Goal: Use online tool/utility: Utilize a website feature to perform a specific function

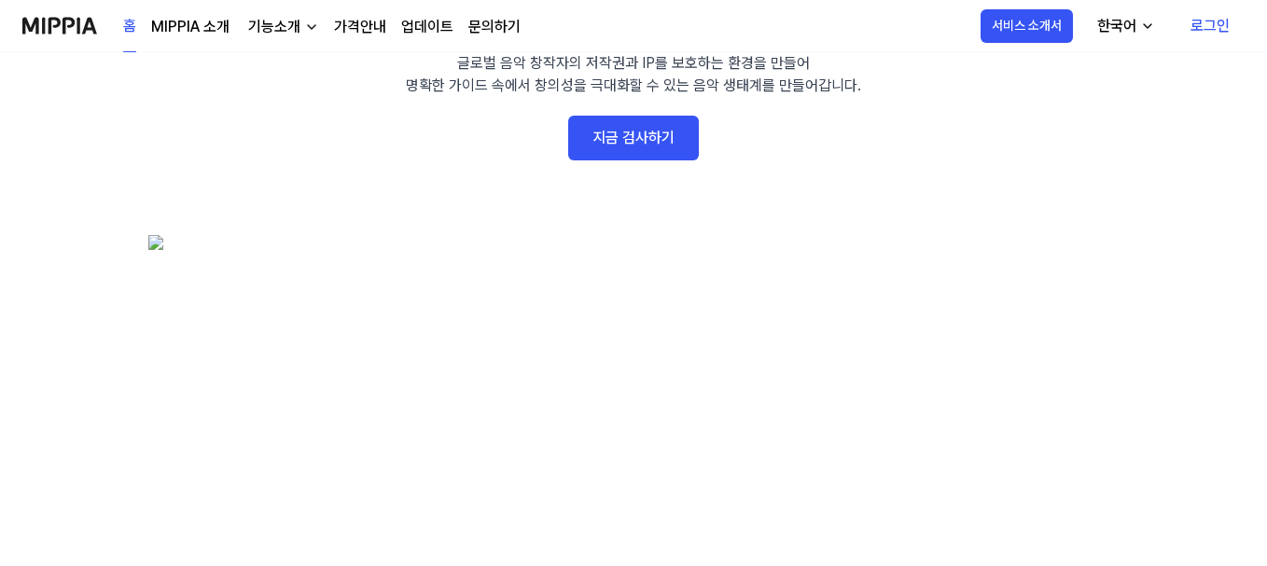
scroll to position [93, 0]
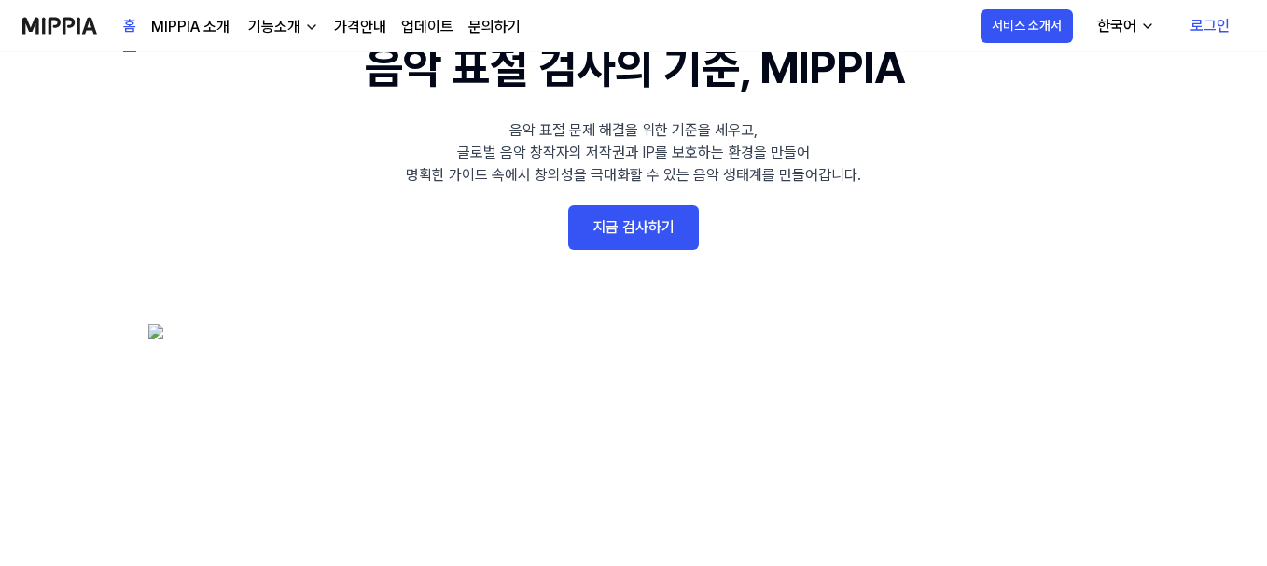
click at [610, 222] on link "지금 검사하기" at bounding box center [633, 227] width 131 height 45
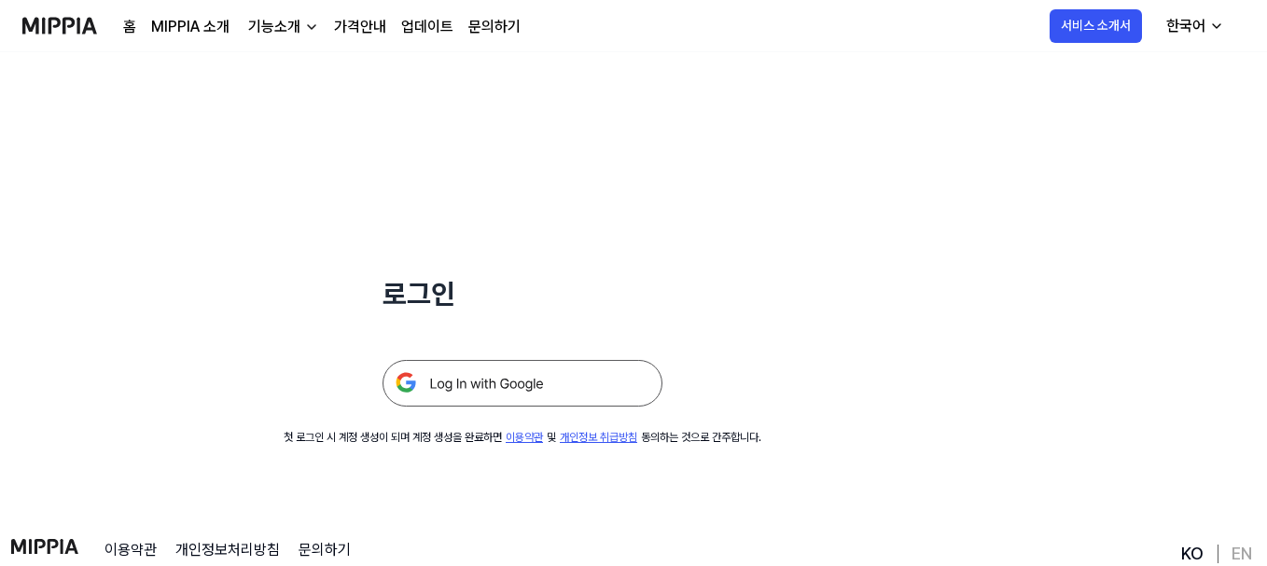
scroll to position [93, 0]
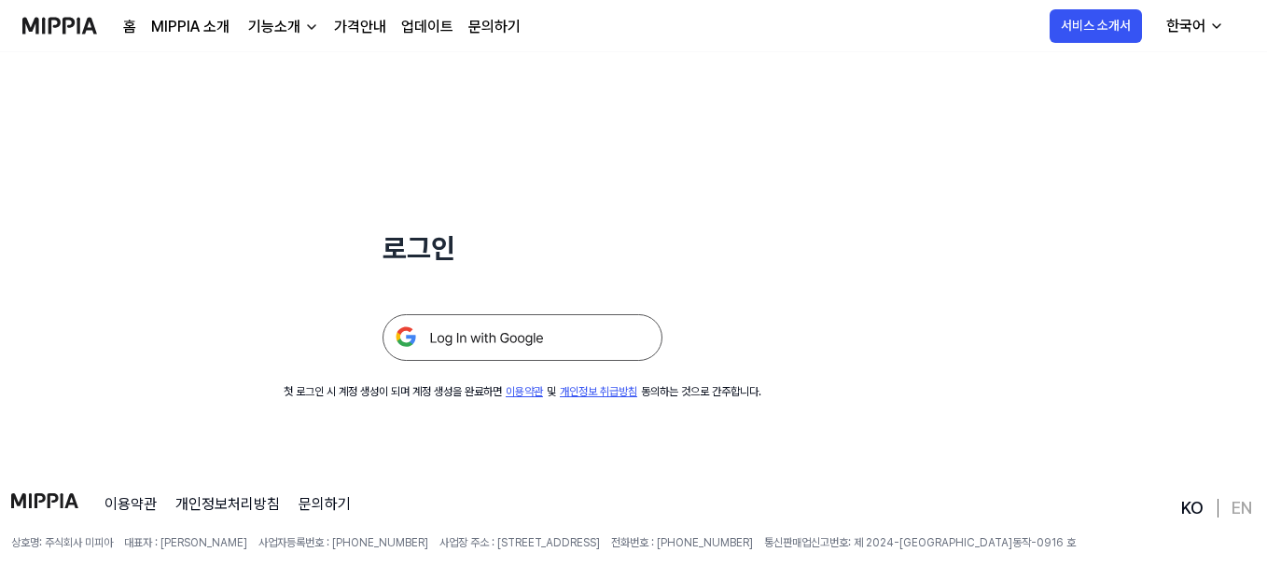
click at [554, 302] on div at bounding box center [522, 315] width 280 height 91
click at [556, 337] on img at bounding box center [522, 337] width 280 height 47
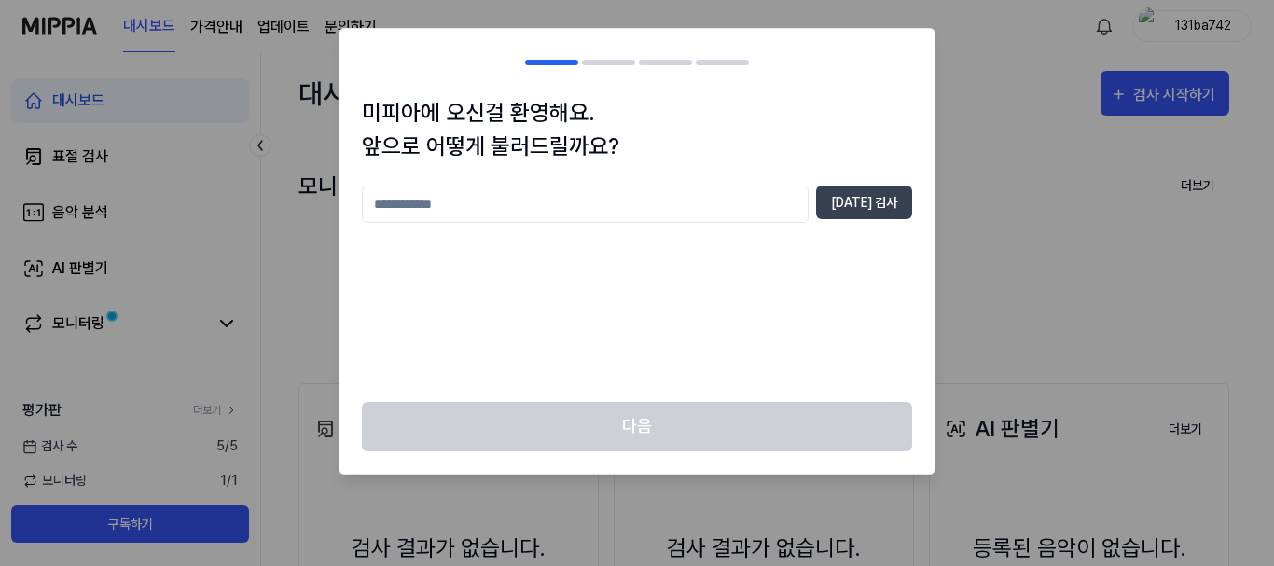
click at [677, 198] on input "text" at bounding box center [585, 204] width 447 height 37
type input "*"
type input "***"
click at [890, 201] on button "[DATE] 검사" at bounding box center [864, 203] width 96 height 34
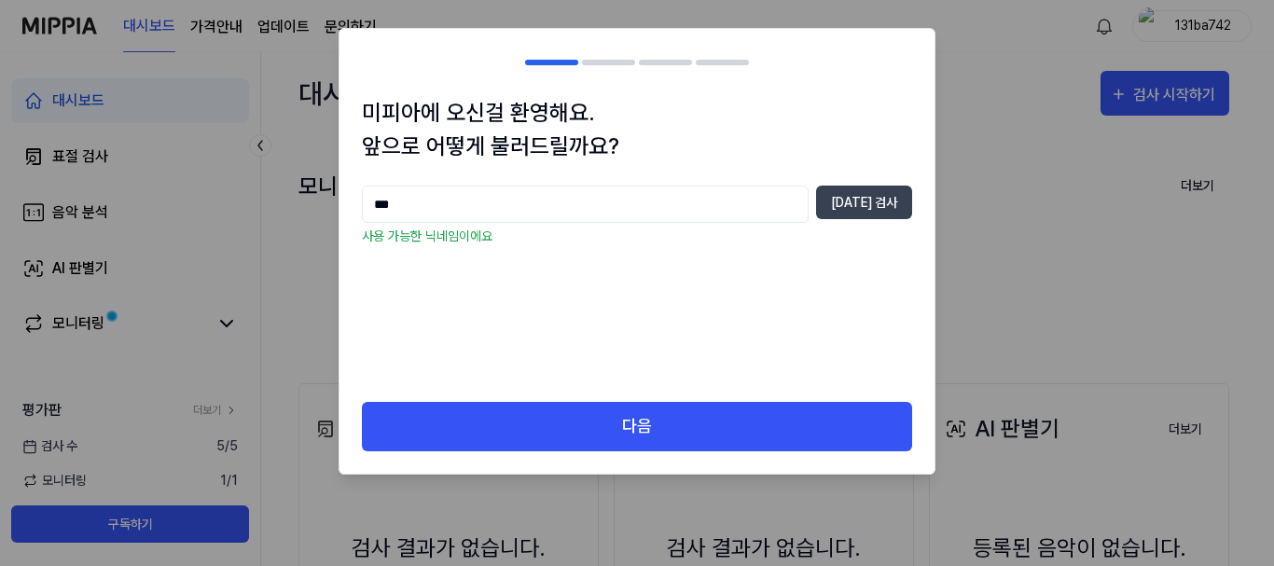
click at [575, 394] on div "미피아에 오신걸 환영해요. 앞으로 어떻게 불러드릴까요? *** [DATE] 검사 사용 가능한 닉네임이에요" at bounding box center [637, 249] width 595 height 306
click at [597, 464] on div "다음" at bounding box center [637, 438] width 595 height 72
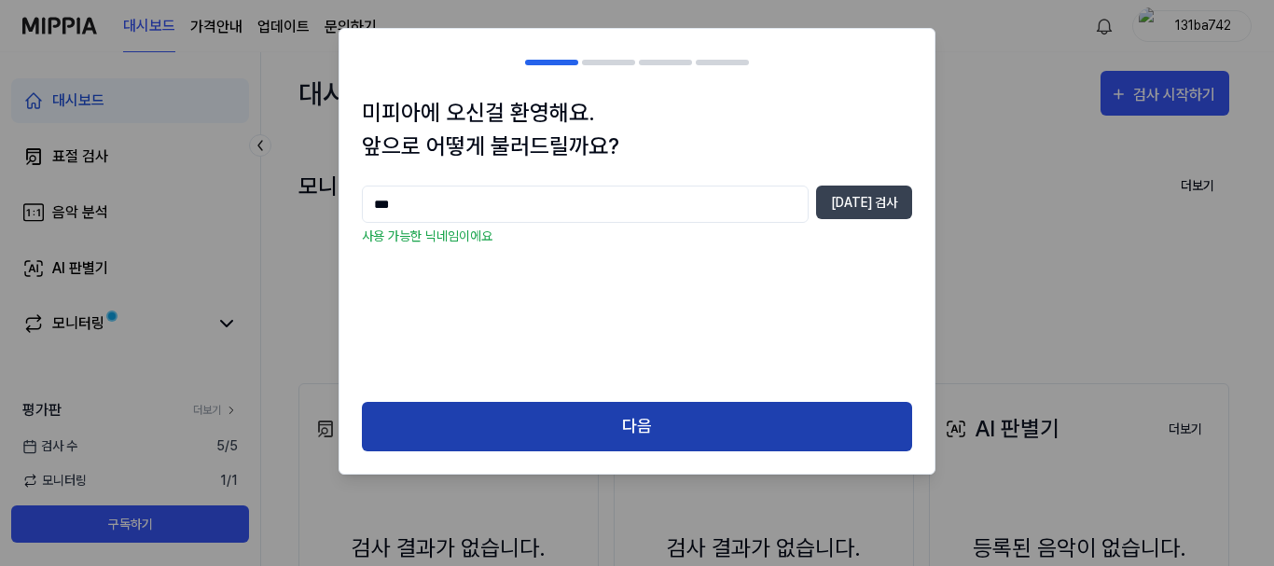
click at [679, 425] on button "다음" at bounding box center [637, 426] width 550 height 49
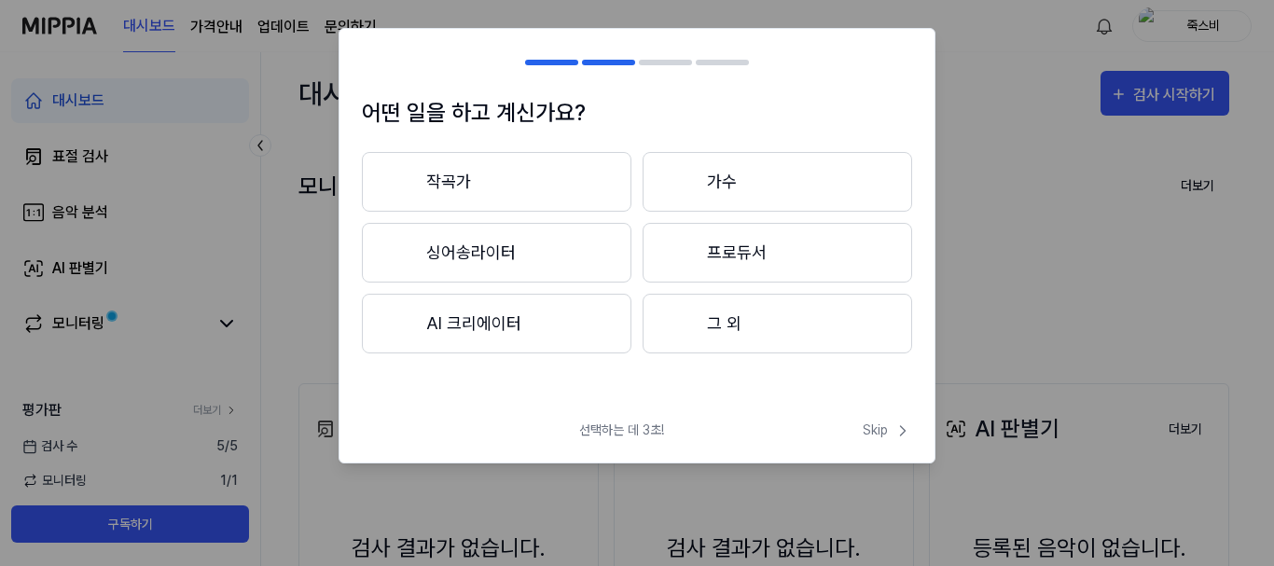
click at [560, 191] on button "작곡가" at bounding box center [497, 182] width 270 height 60
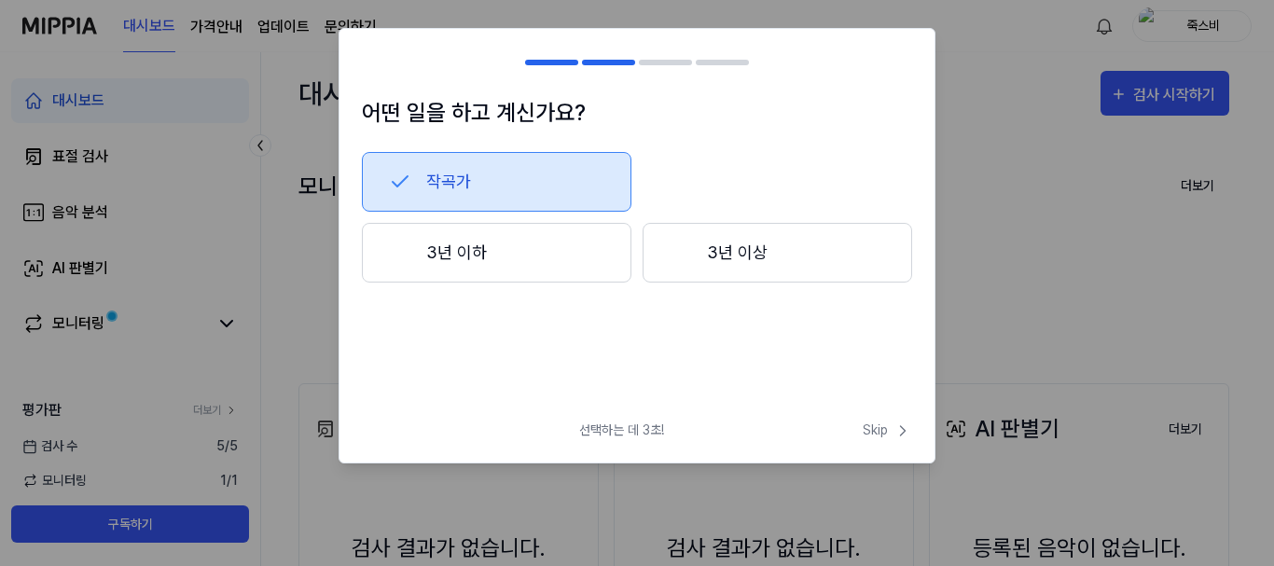
click at [545, 255] on button "3년 이하" at bounding box center [497, 253] width 270 height 60
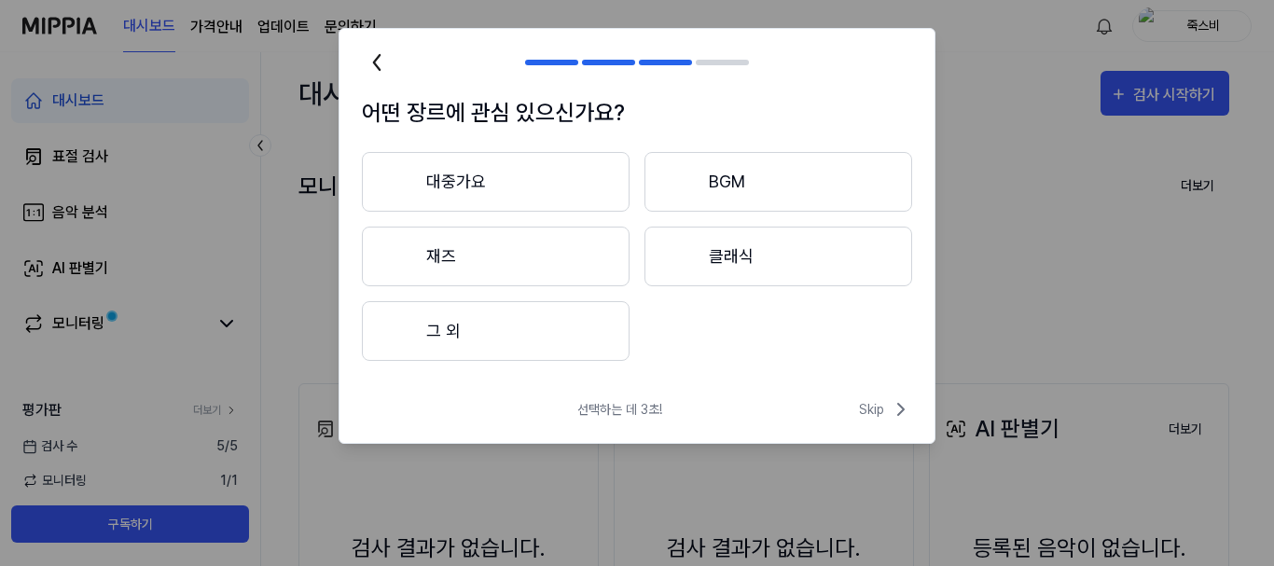
click at [563, 187] on button "대중가요" at bounding box center [496, 182] width 268 height 60
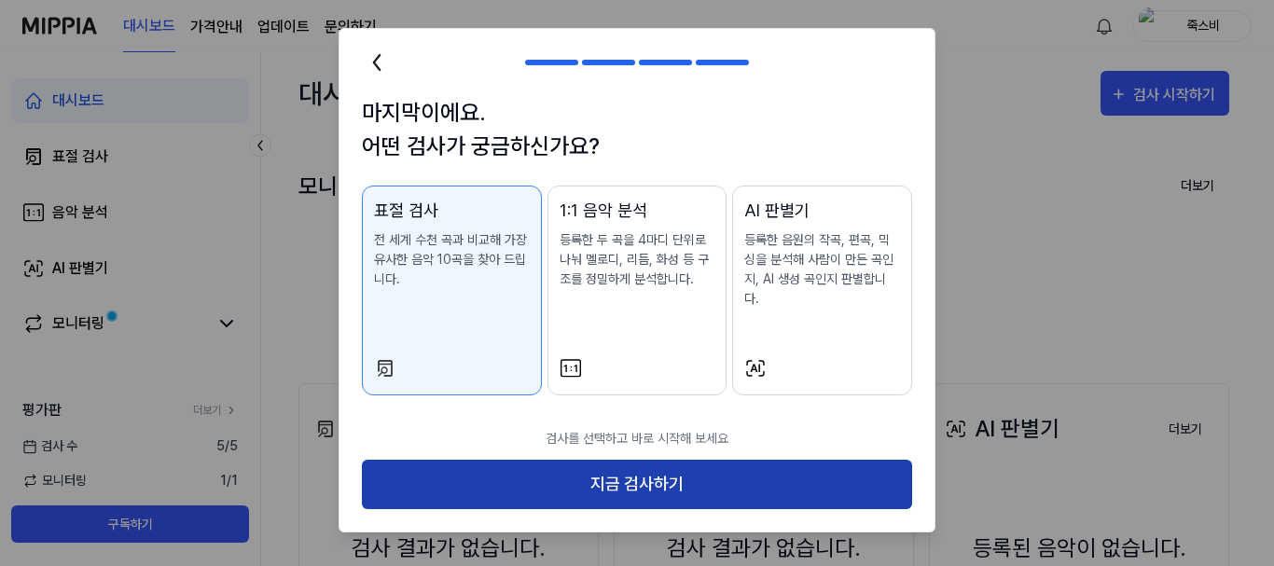
click at [619, 464] on button "지금 검사하기" at bounding box center [637, 484] width 550 height 49
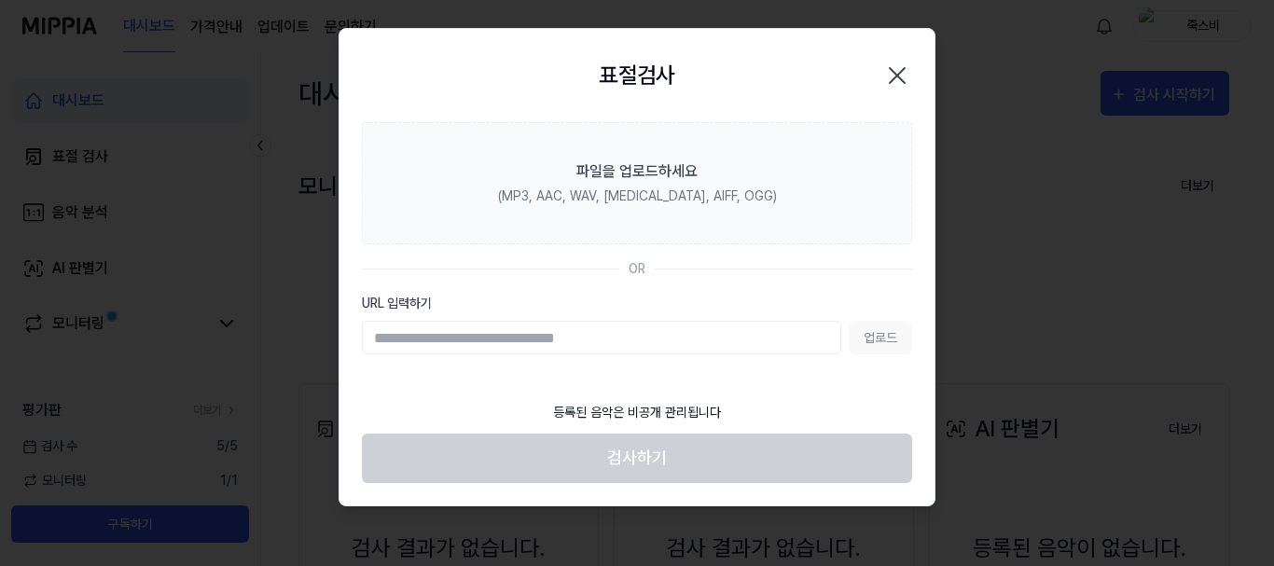
click at [636, 344] on input "URL 입력하기" at bounding box center [601, 338] width 479 height 34
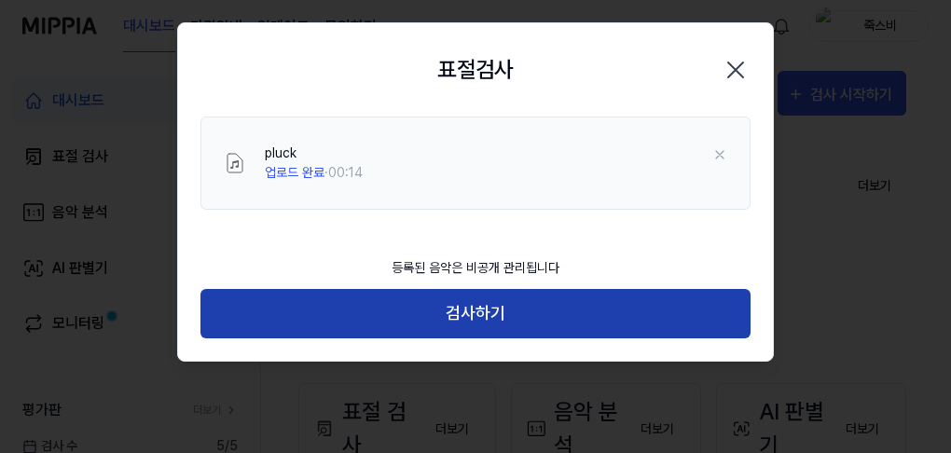
click at [466, 314] on button "검사하기" at bounding box center [476, 313] width 550 height 49
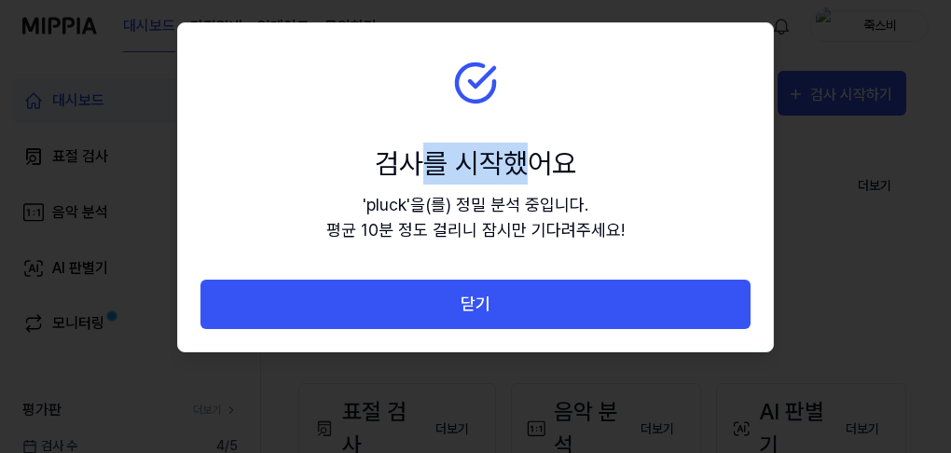
drag, startPoint x: 437, startPoint y: 160, endPoint x: 564, endPoint y: 171, distance: 127.4
click at [534, 161] on div "검사를 시작했어요" at bounding box center [475, 164] width 298 height 42
click at [566, 171] on div "검사를 시작했어요" at bounding box center [475, 164] width 298 height 42
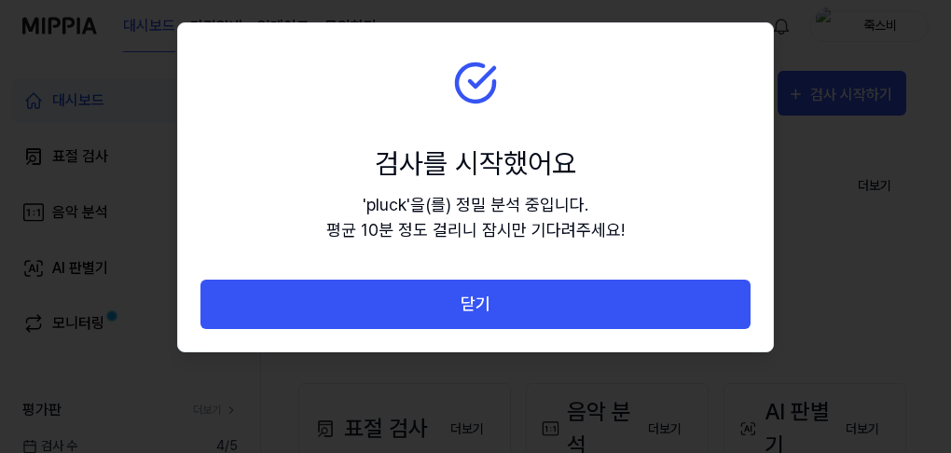
click at [468, 222] on div "' pluck ' 을(를) 정밀 분석 중입니다. 평균 10분 정도 걸리니 잠시만 기다려주세요!" at bounding box center [475, 217] width 298 height 50
click at [616, 226] on div "' pluck ' 을(를) 정밀 분석 중입니다. 평균 10분 정도 걸리니 잠시만 기다려주세요!" at bounding box center [475, 217] width 298 height 50
drag, startPoint x: 458, startPoint y: 190, endPoint x: 427, endPoint y: 190, distance: 30.8
click at [434, 190] on div "검사를 시작했어요 ' pluck ' 을(를) 정밀 분석 중입니다. 평균 10분 정도 걸리니 잠시만 기다려주세요!" at bounding box center [475, 193] width 298 height 100
click at [393, 190] on div "검사를 시작했어요 ' pluck ' 을(를) 정밀 분석 중입니다. 평균 10분 정도 걸리니 잠시만 기다려주세요!" at bounding box center [475, 193] width 298 height 100
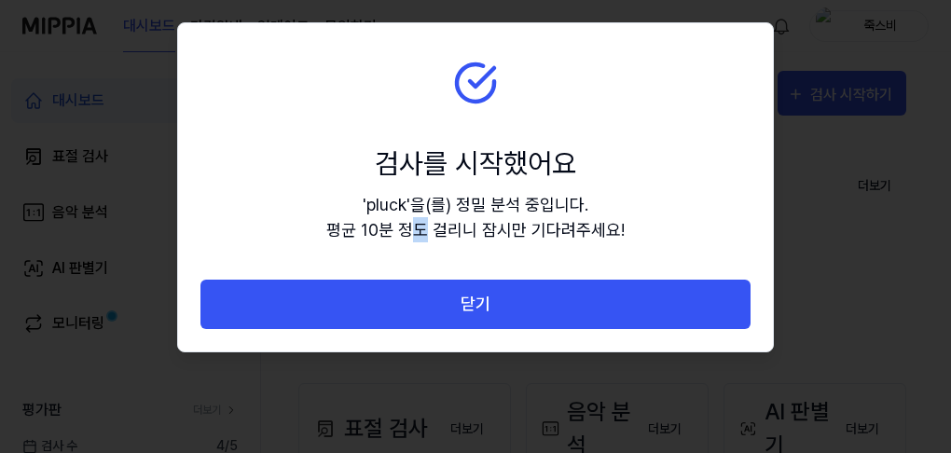
drag, startPoint x: 442, startPoint y: 221, endPoint x: 612, endPoint y: 223, distance: 169.8
click at [535, 221] on div "' pluck ' 을(를) 정밀 분석 중입니다. 평균 10분 정도 걸리니 잠시만 기다려주세요!" at bounding box center [475, 217] width 298 height 50
click at [612, 223] on div "' pluck ' 을(를) 정밀 분석 중입니다. 평균 10분 정도 걸리니 잠시만 기다려주세요!" at bounding box center [475, 217] width 298 height 50
drag, startPoint x: 443, startPoint y: 163, endPoint x: 590, endPoint y: 175, distance: 146.9
click at [515, 161] on div "검사를 시작했어요" at bounding box center [475, 164] width 298 height 42
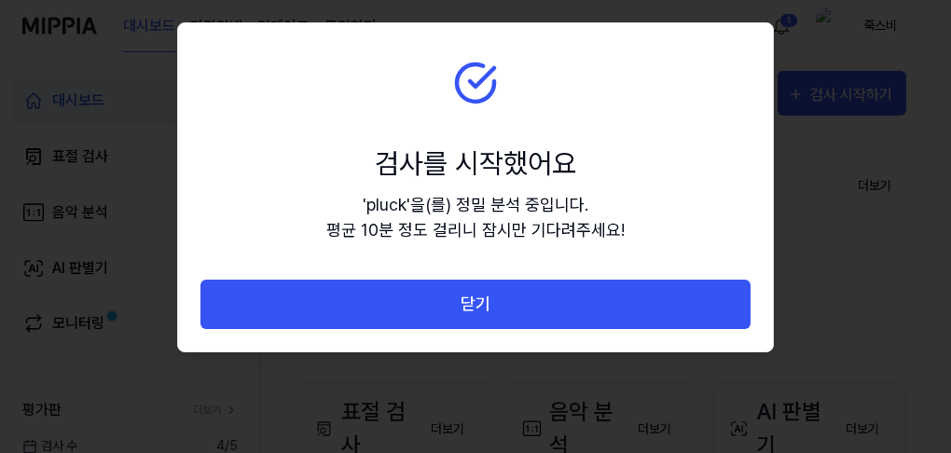
click at [590, 175] on div "검사를 시작했어요" at bounding box center [475, 164] width 298 height 42
